Goal: Navigation & Orientation: Find specific page/section

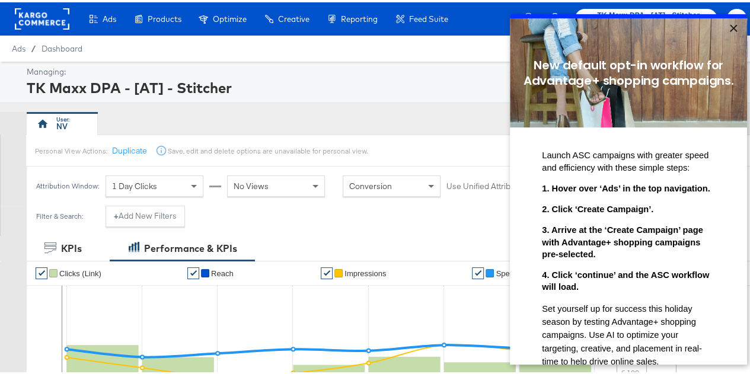
click at [735, 25] on link "×" at bounding box center [733, 28] width 21 height 21
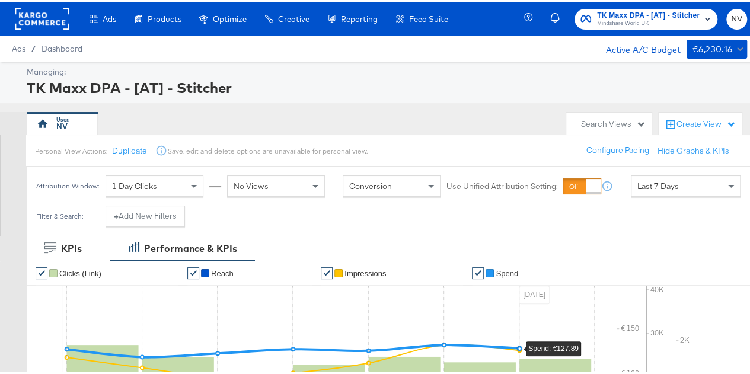
click at [426, 66] on div "Managing:" at bounding box center [385, 69] width 717 height 11
